Goal: Information Seeking & Learning: Check status

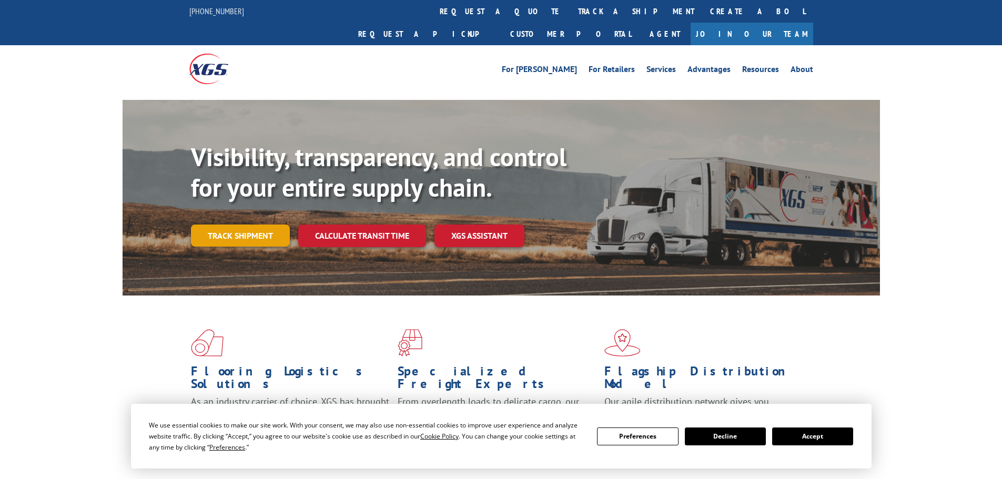
click at [247, 225] on link "Track shipment" at bounding box center [240, 236] width 99 height 22
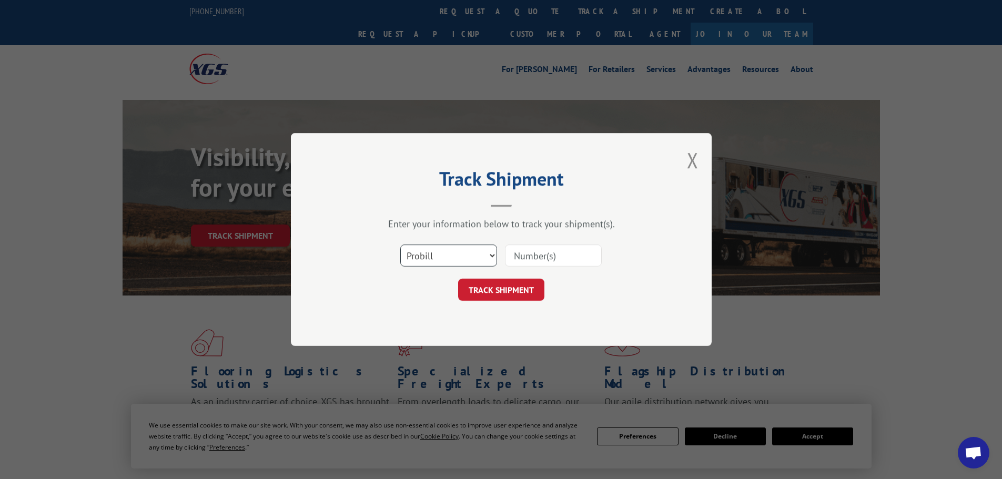
click at [433, 260] on select "Select category... Probill BOL PO" at bounding box center [448, 256] width 97 height 22
select select "bol"
click at [400, 245] on select "Select category... Probill BOL PO" at bounding box center [448, 256] width 97 height 22
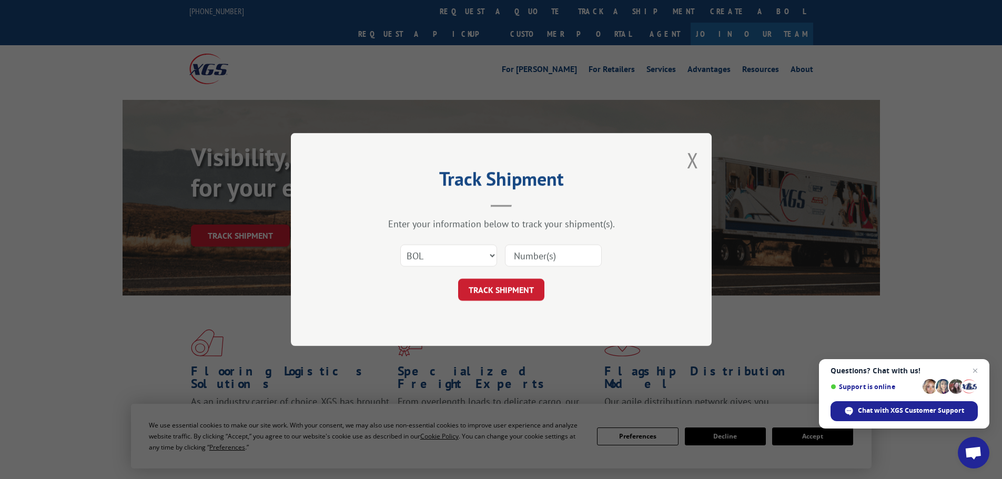
click at [551, 256] on input at bounding box center [553, 256] width 97 height 22
type input "17624306"
click at [506, 289] on button "TRACK SHIPMENT" at bounding box center [501, 290] width 86 height 22
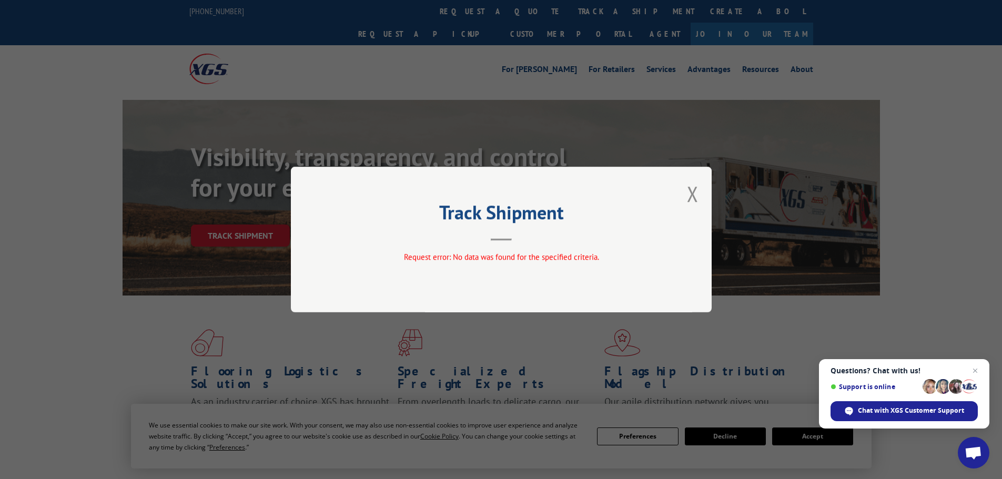
click at [700, 191] on div "Track Shipment Request error: No data was found for the specified criteria." at bounding box center [501, 240] width 421 height 146
click at [695, 194] on button "Close modal" at bounding box center [693, 194] width 12 height 28
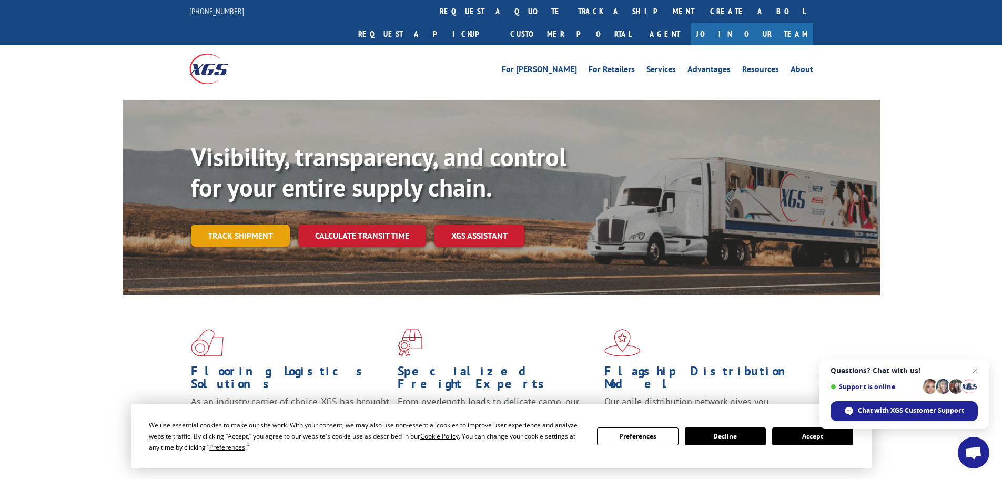
click at [262, 225] on link "Track shipment" at bounding box center [240, 236] width 99 height 22
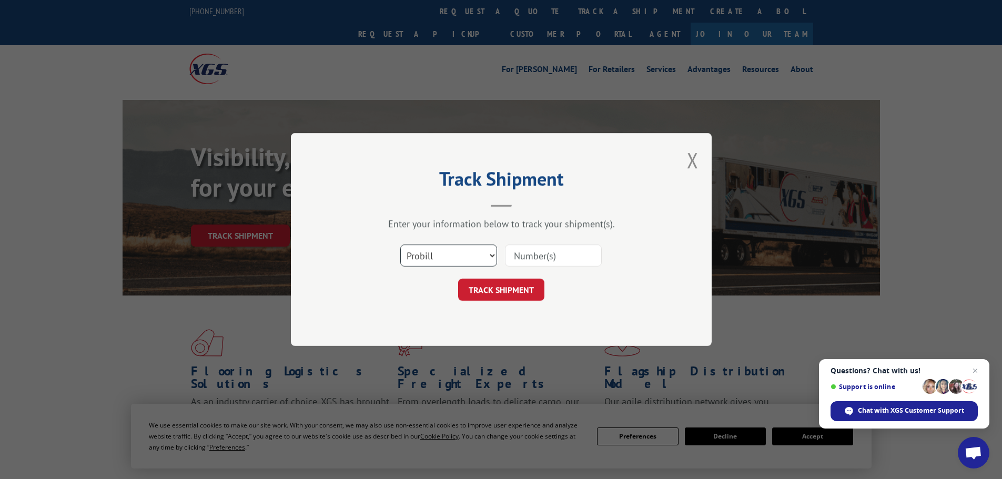
click at [440, 257] on select "Select category... Probill BOL PO" at bounding box center [448, 256] width 97 height 22
select select "po"
click at [400, 245] on select "Select category... Probill BOL PO" at bounding box center [448, 256] width 97 height 22
click at [529, 261] on input at bounding box center [553, 256] width 97 height 22
type input "11528519"
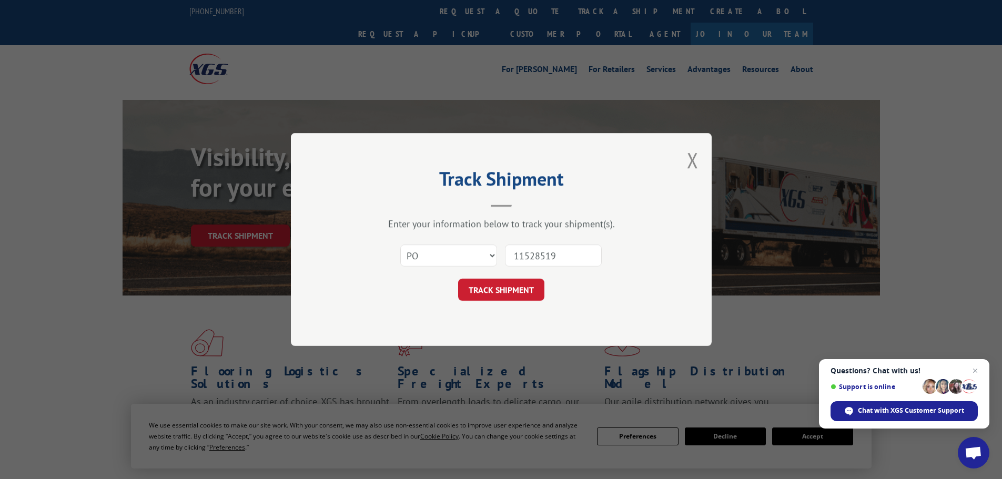
click button "TRACK SHIPMENT" at bounding box center [501, 290] width 86 height 22
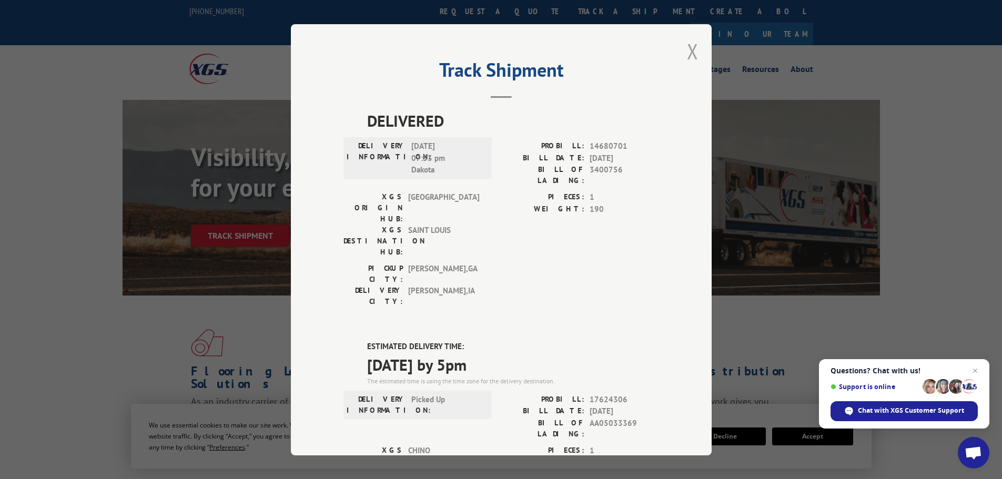
click at [687, 54] on button "Close modal" at bounding box center [693, 51] width 12 height 28
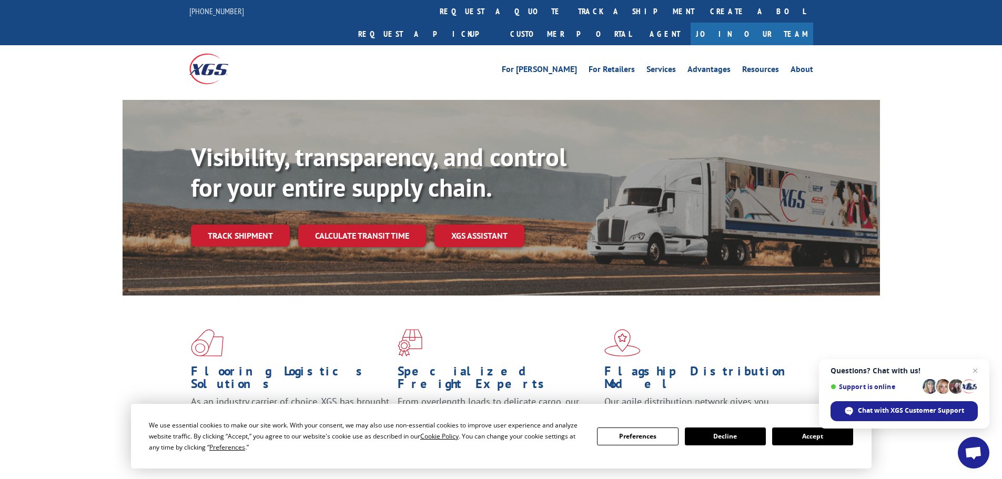
click at [246, 225] on link "Track shipment" at bounding box center [240, 236] width 99 height 22
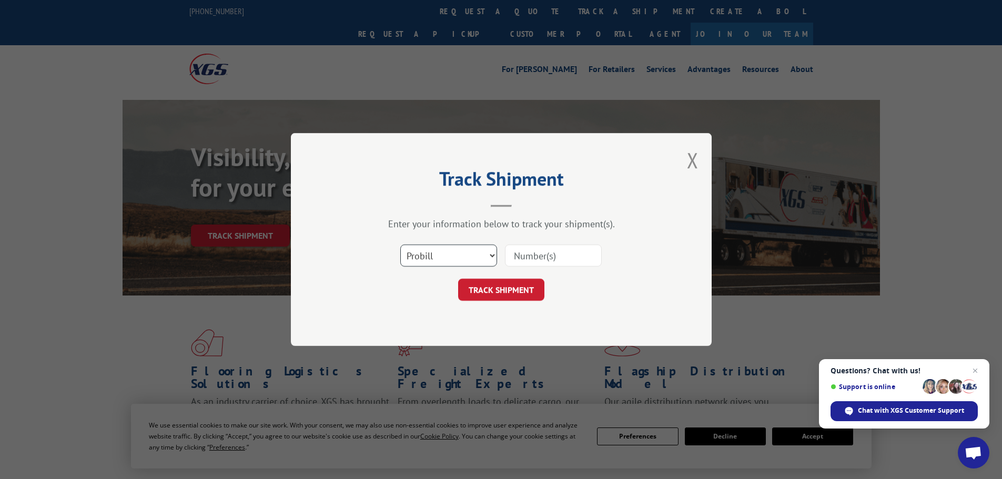
click at [481, 245] on select "Select category... Probill BOL PO" at bounding box center [448, 256] width 97 height 22
select select "bol"
click at [400, 245] on select "Select category... Probill BOL PO" at bounding box center [448, 256] width 97 height 22
click at [533, 256] on input at bounding box center [553, 256] width 97 height 22
type input "5636394"
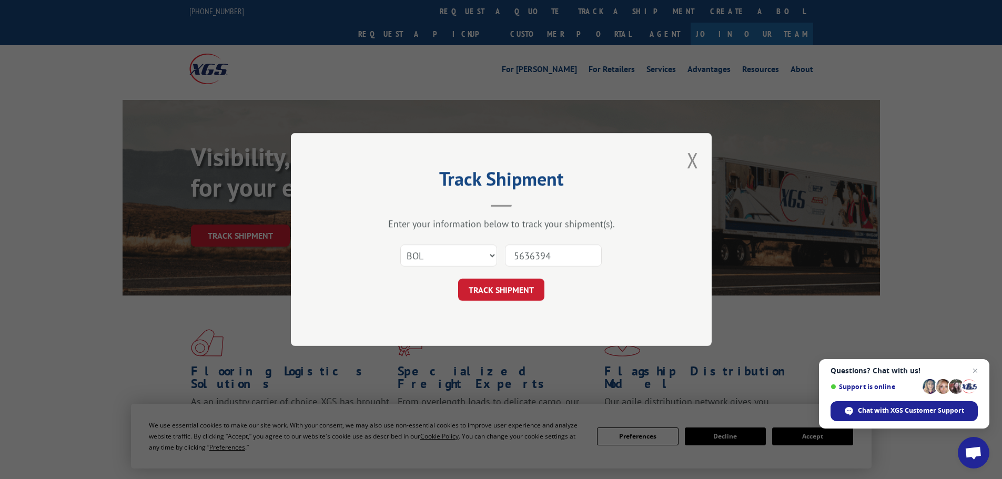
click button "TRACK SHIPMENT" at bounding box center [501, 290] width 86 height 22
